Goal: Information Seeking & Learning: Learn about a topic

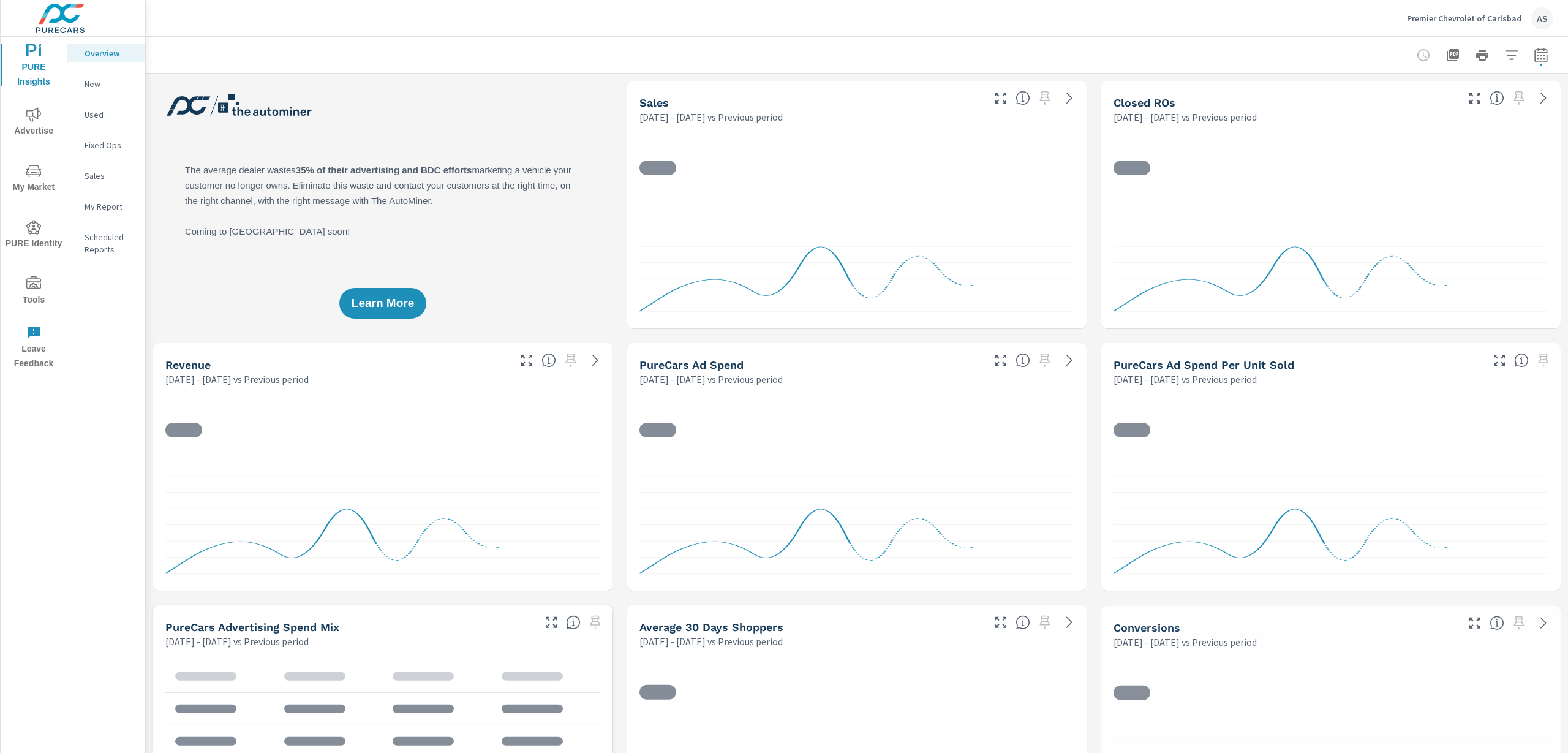
click at [32, 178] on span "My Market" at bounding box center [34, 179] width 59 height 31
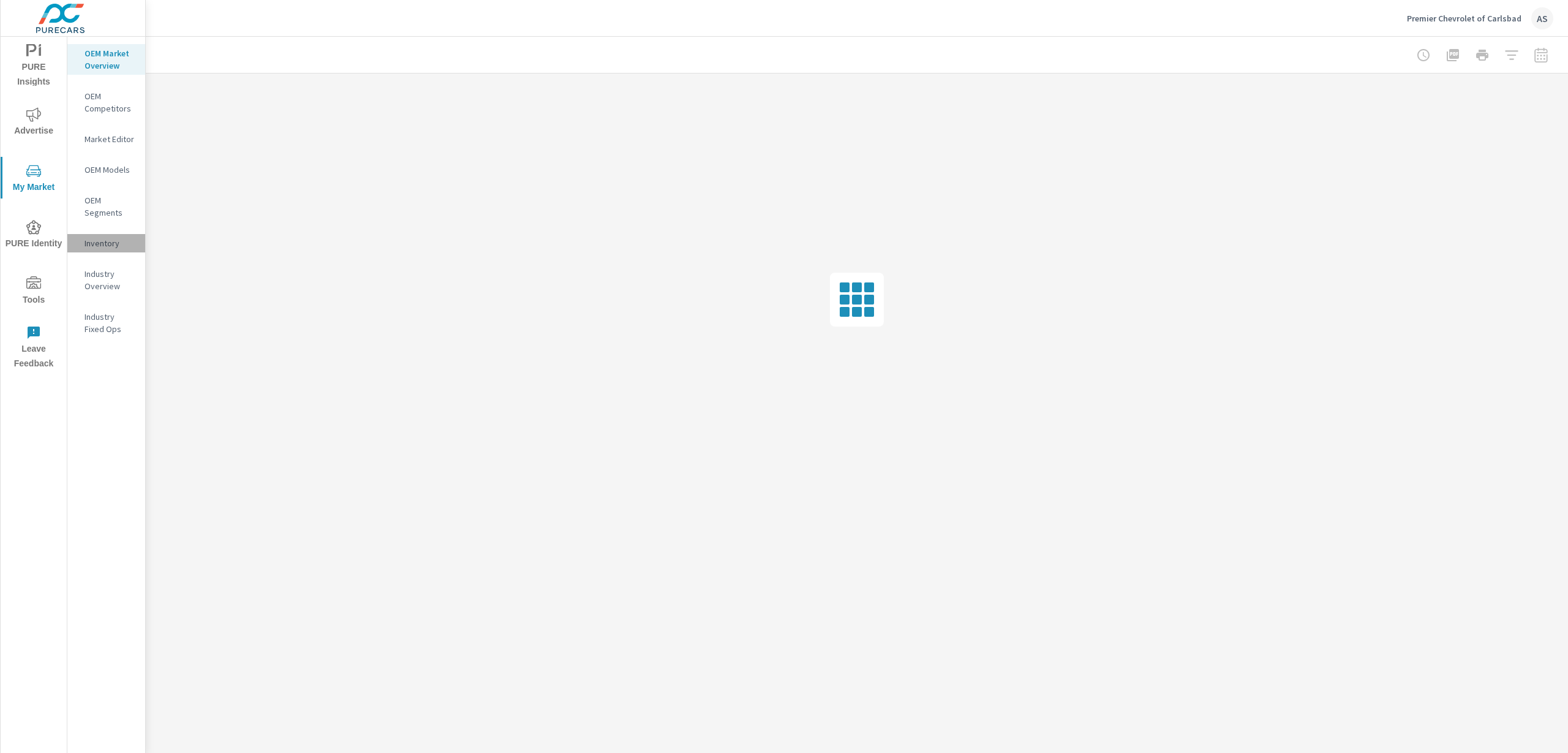
click at [101, 240] on p "Inventory" at bounding box center [110, 243] width 51 height 12
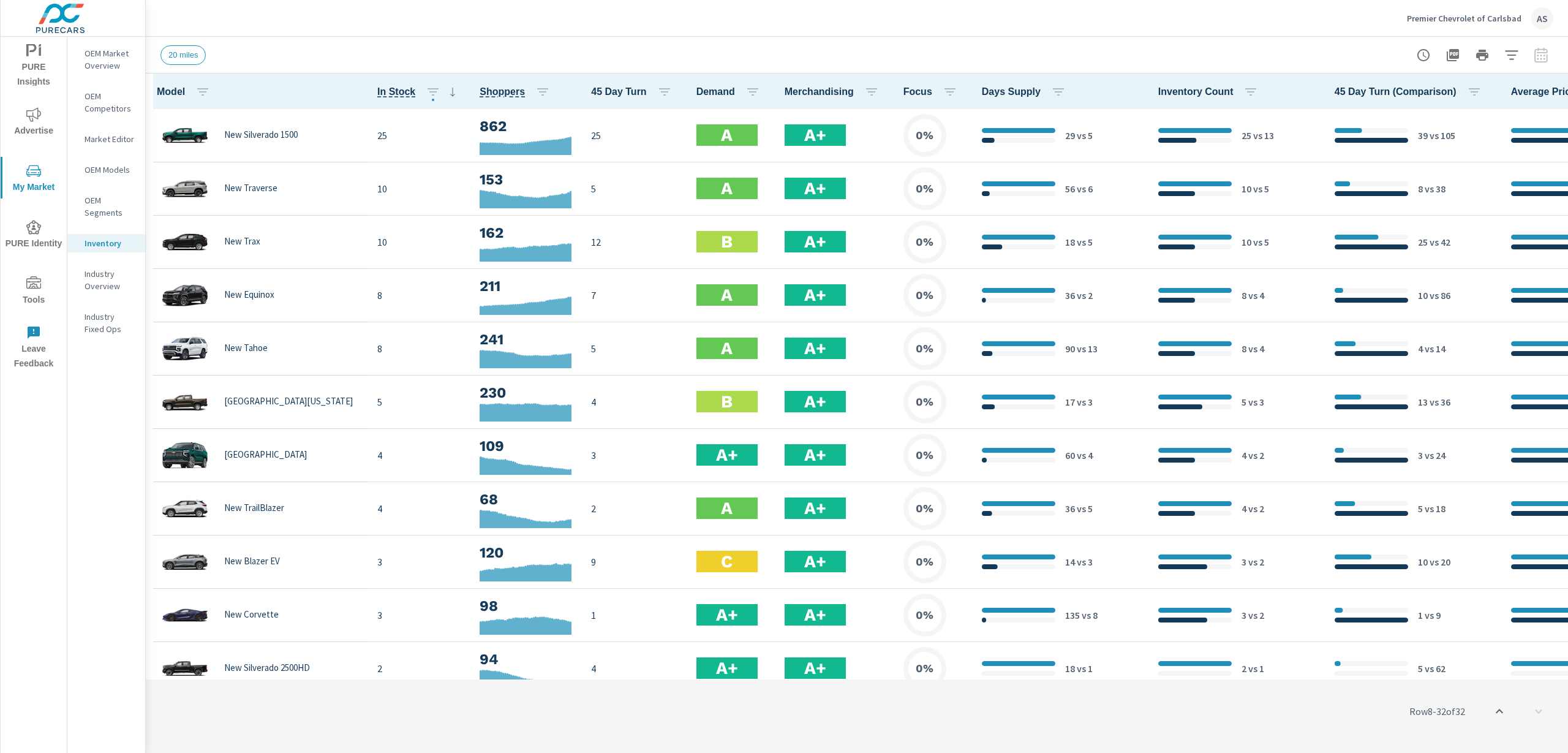
scroll to position [1013, 0]
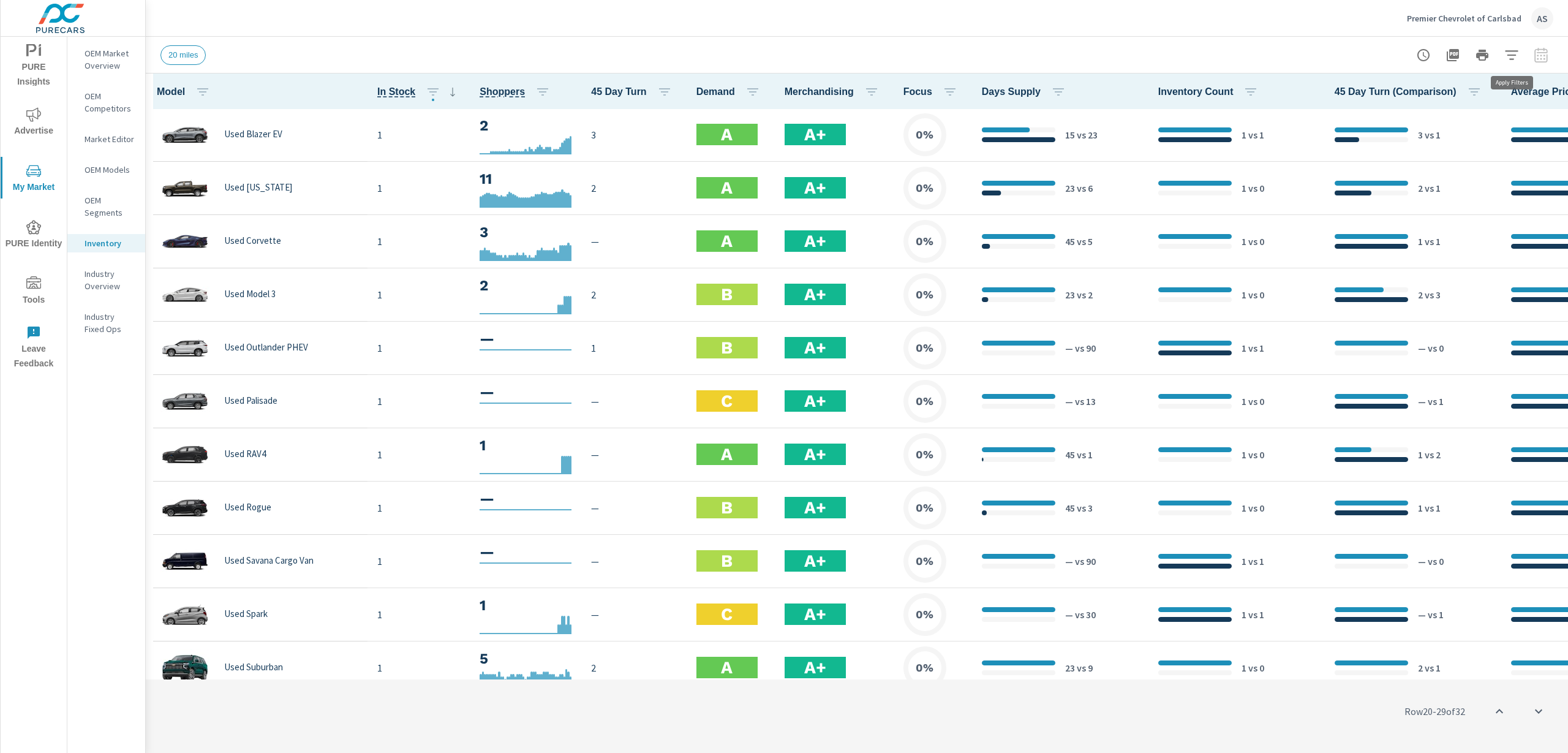
click at [1510, 55] on icon "button" at bounding box center [1511, 55] width 14 height 14
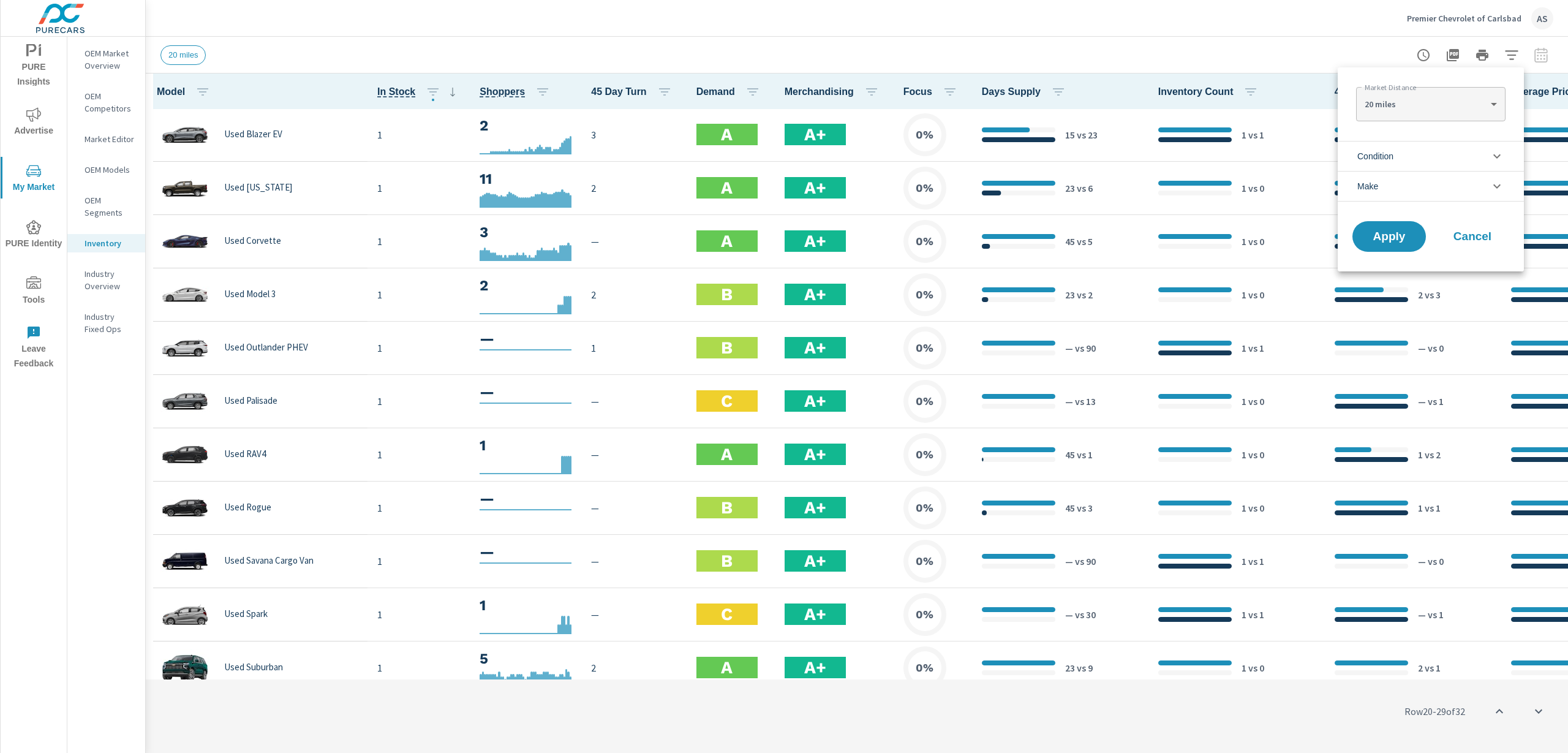
click at [1510, 55] on div at bounding box center [784, 376] width 1568 height 753
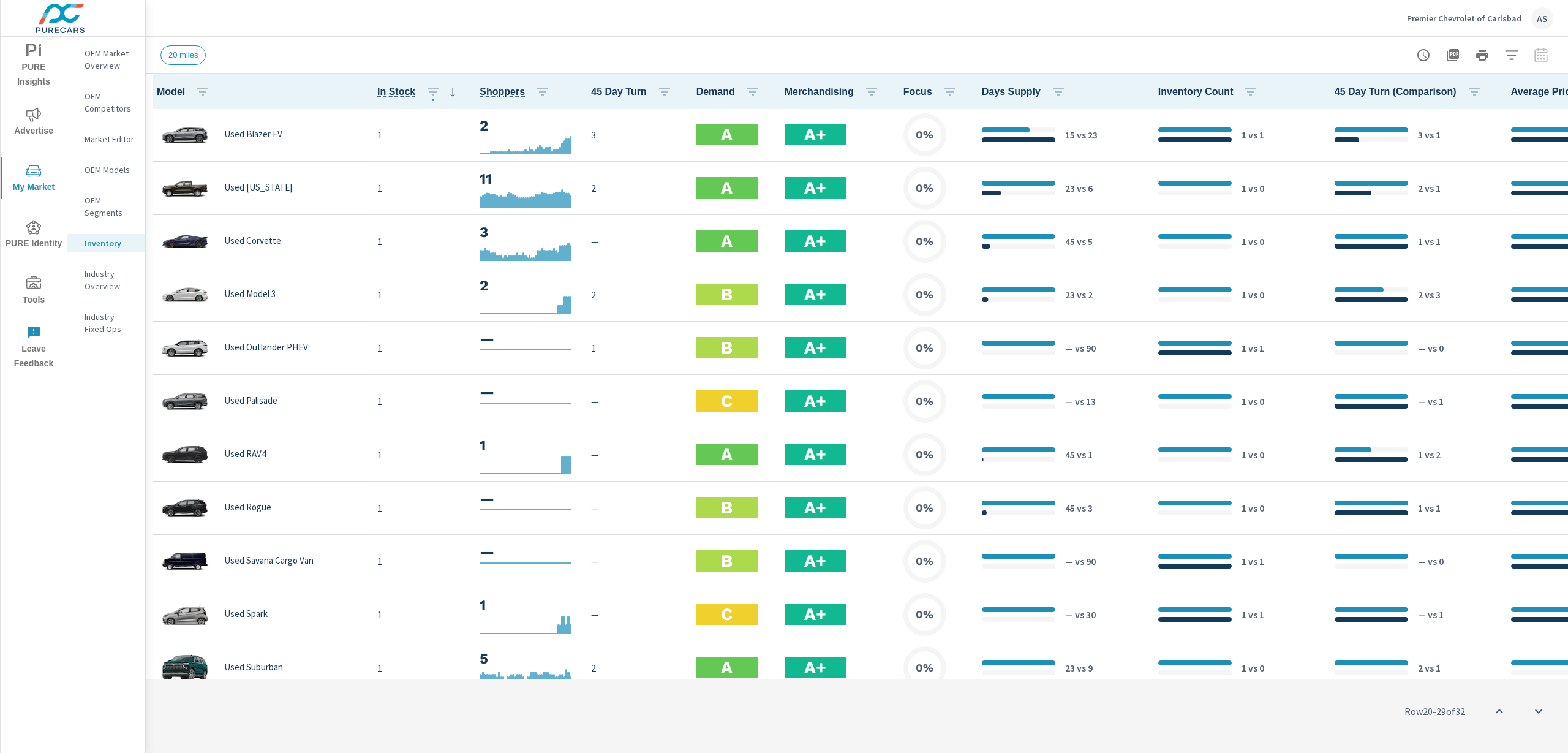
click at [1542, 54] on div at bounding box center [1481, 55] width 142 height 25
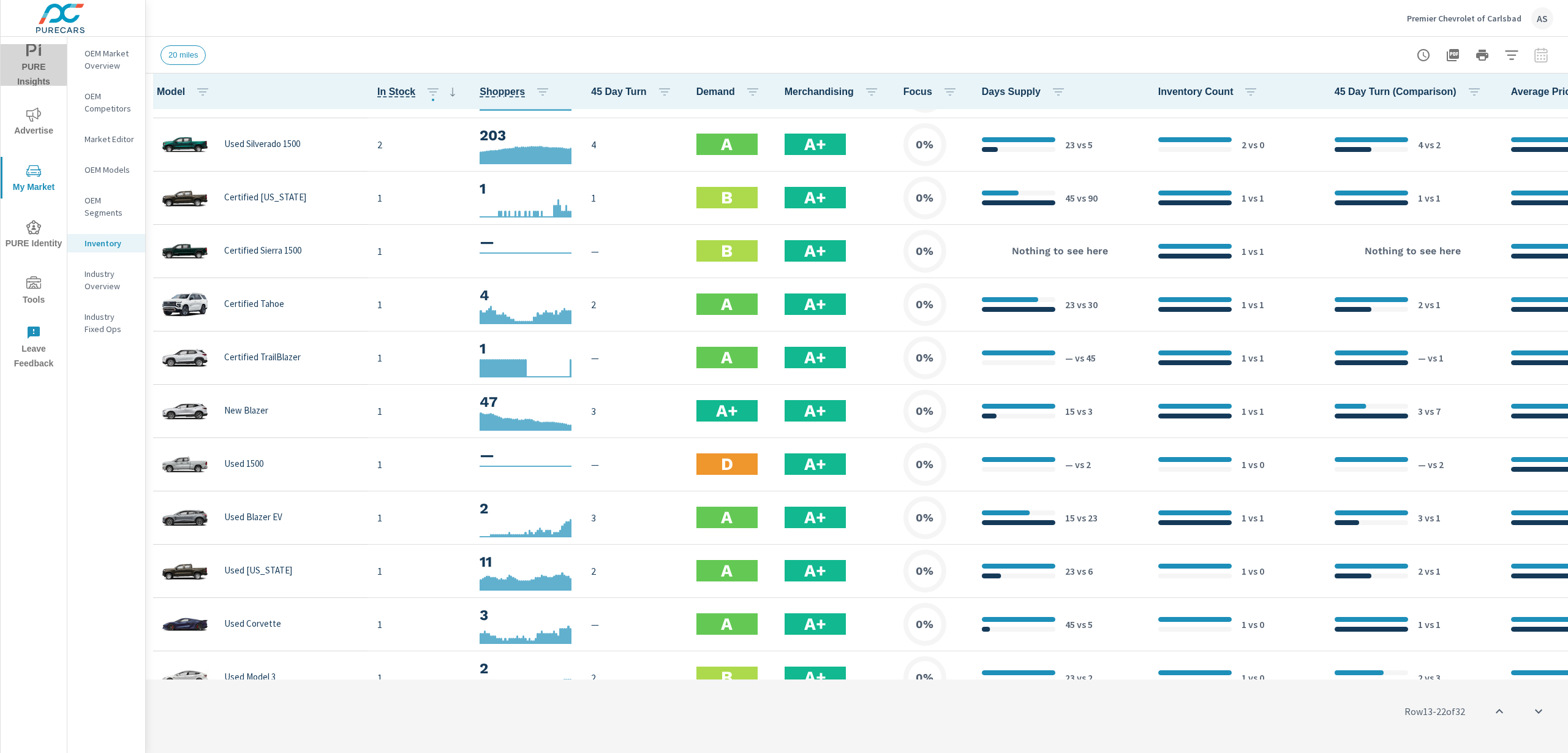
click at [34, 55] on icon "nav menu" at bounding box center [33, 50] width 14 height 14
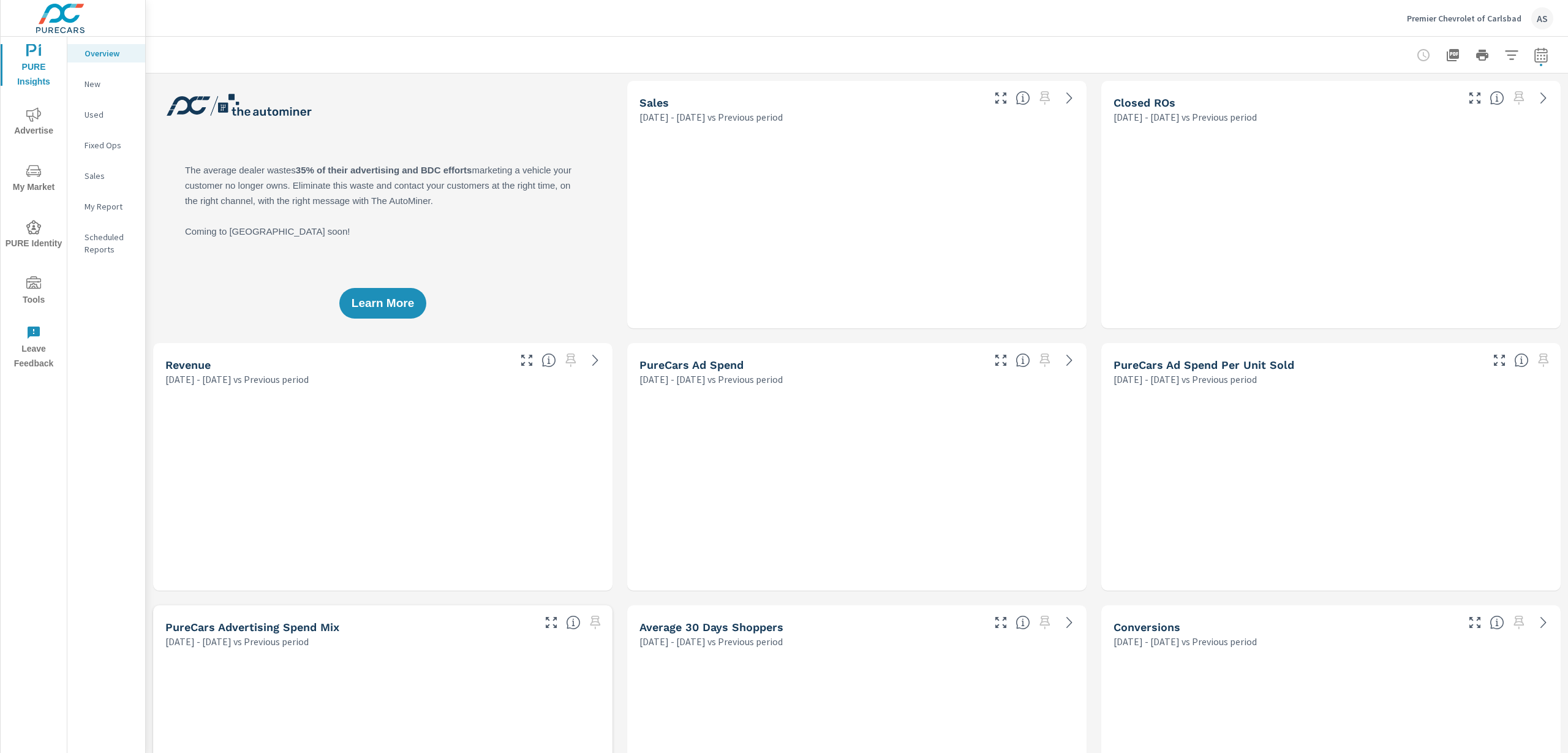
click at [1535, 62] on button "button" at bounding box center [1541, 55] width 25 height 25
select select "Previous period"
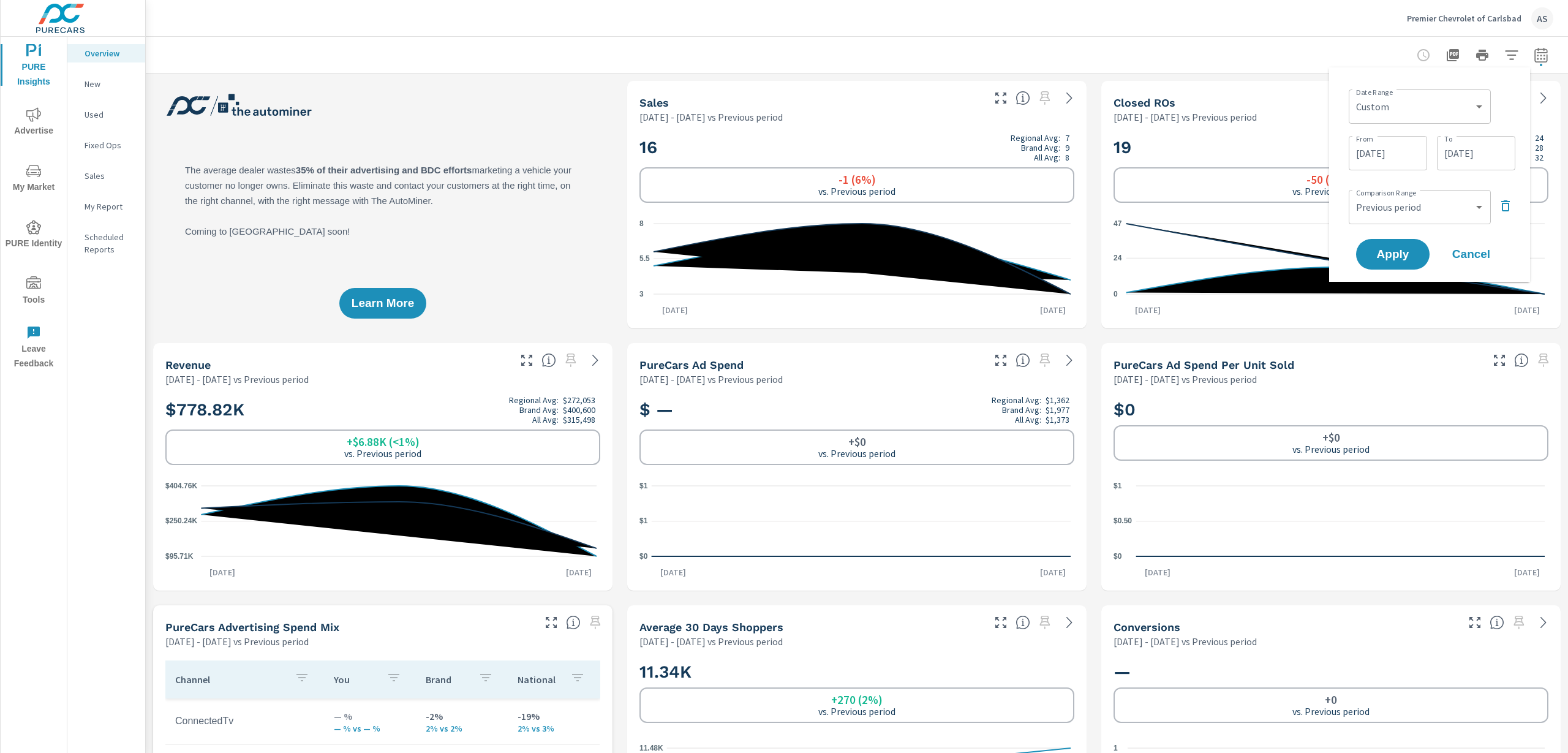
scroll to position [383, 0]
click at [31, 168] on icon "nav menu" at bounding box center [33, 170] width 14 height 14
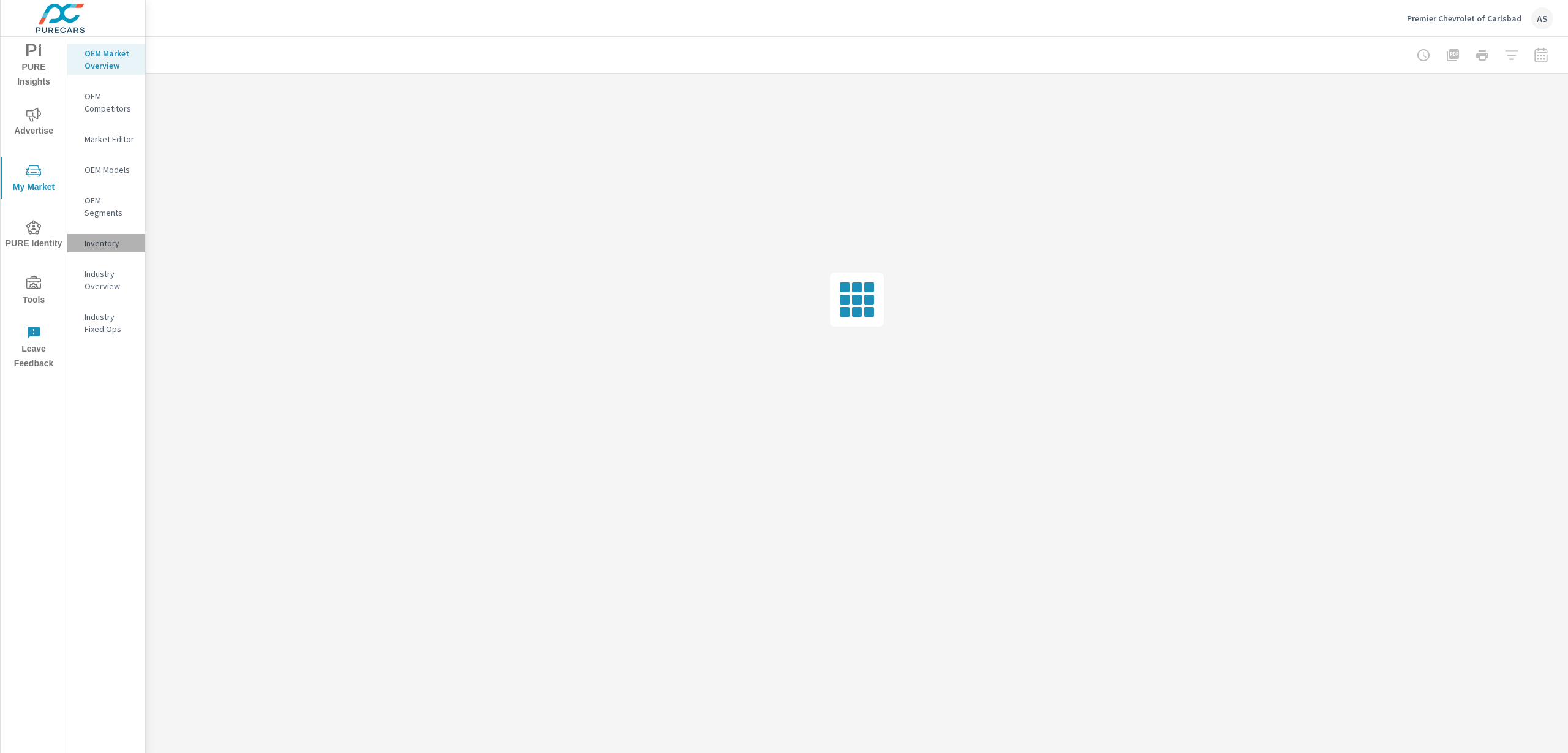
click at [103, 245] on p "Inventory" at bounding box center [110, 243] width 51 height 12
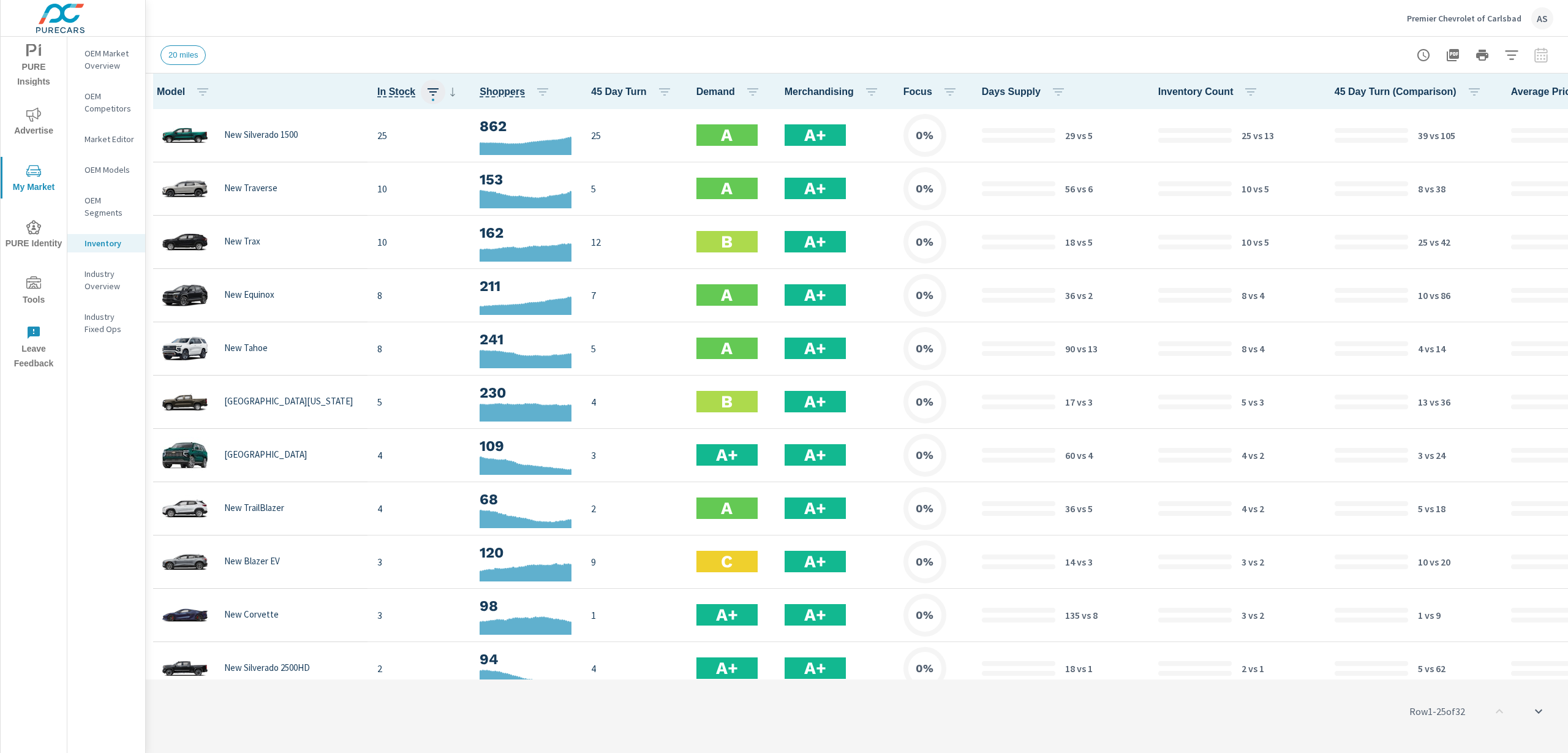
scroll to position [1, 0]
